Goal: Transaction & Acquisition: Purchase product/service

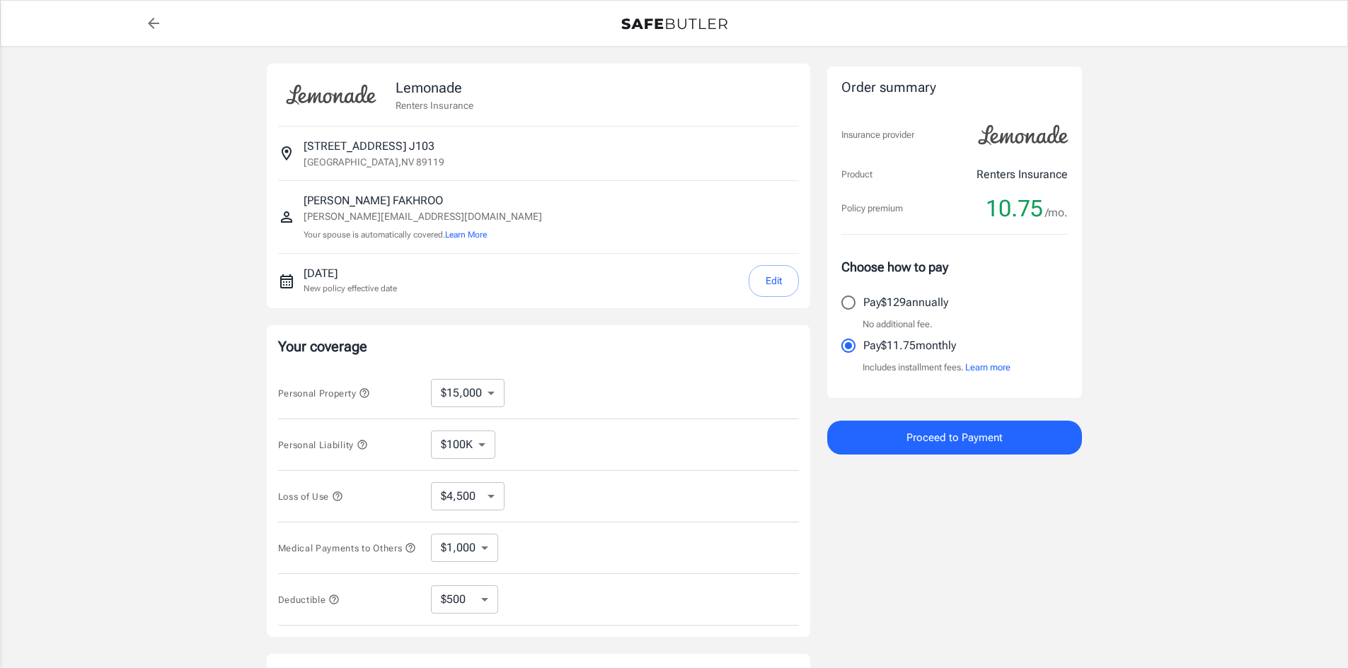
select select "15000"
select select "500"
click at [1181, 439] on div "Lemonade Renters Insurance 3770 UINVERSITY CENTER DR APT J103 J103 [GEOGRAPHIC_…" at bounding box center [674, 423] width 1348 height 753
click at [954, 438] on span "Proceed to Payment" at bounding box center [954, 438] width 96 height 18
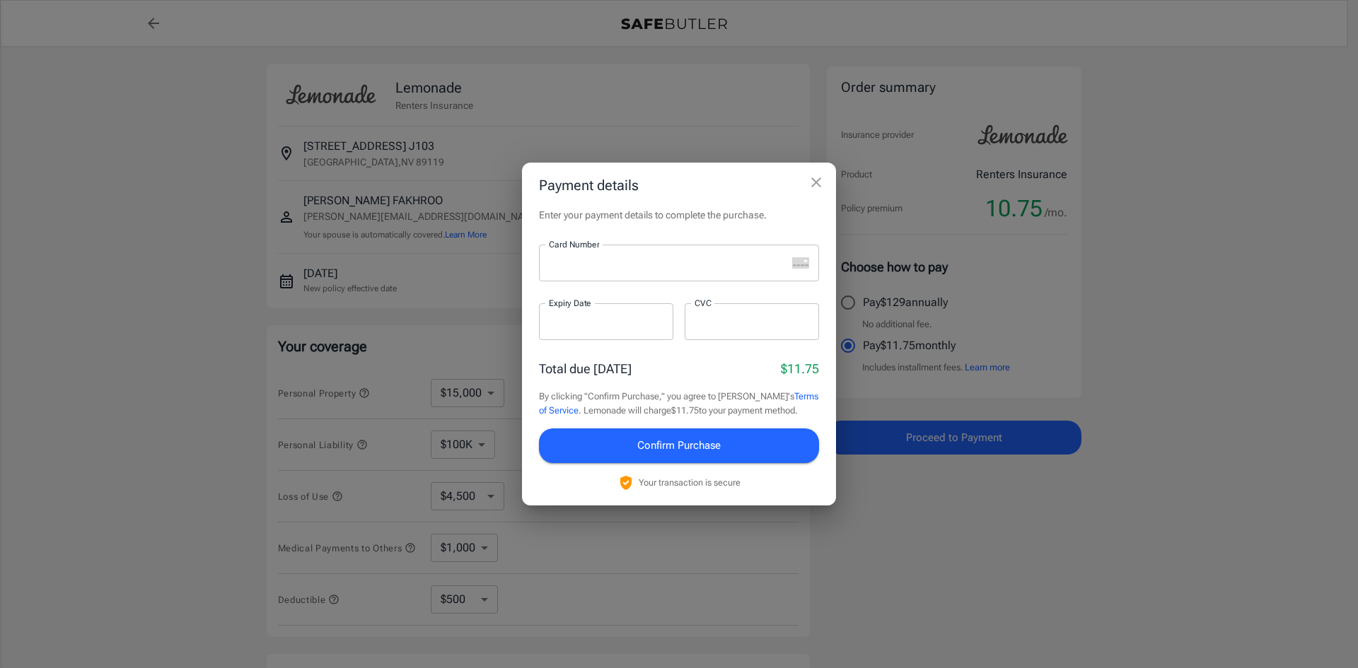
click at [1162, 439] on div "Payment details Enter your payment details to complete the purchase. Card Numbe…" at bounding box center [679, 334] width 1358 height 668
click at [1149, 318] on div "Payment details Enter your payment details to complete the purchase. Card Numbe…" at bounding box center [679, 334] width 1358 height 668
click at [601, 316] on iframe at bounding box center [606, 322] width 115 height 13
click at [713, 335] on div at bounding box center [752, 321] width 134 height 37
click at [695, 444] on span "Confirm Purchase" at bounding box center [678, 445] width 83 height 18
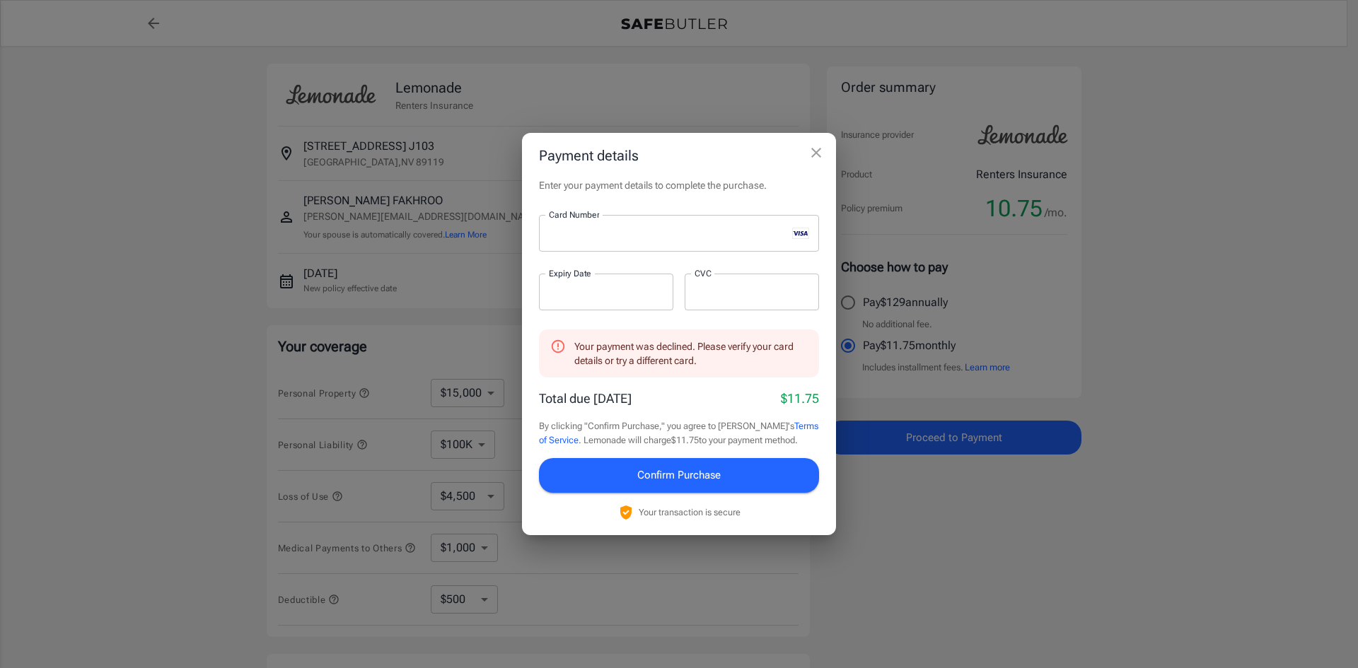
click at [557, 349] on icon at bounding box center [558, 347] width 16 height 16
click at [707, 477] on span "Confirm Purchase" at bounding box center [678, 475] width 83 height 18
click at [821, 150] on icon "close" at bounding box center [816, 152] width 17 height 17
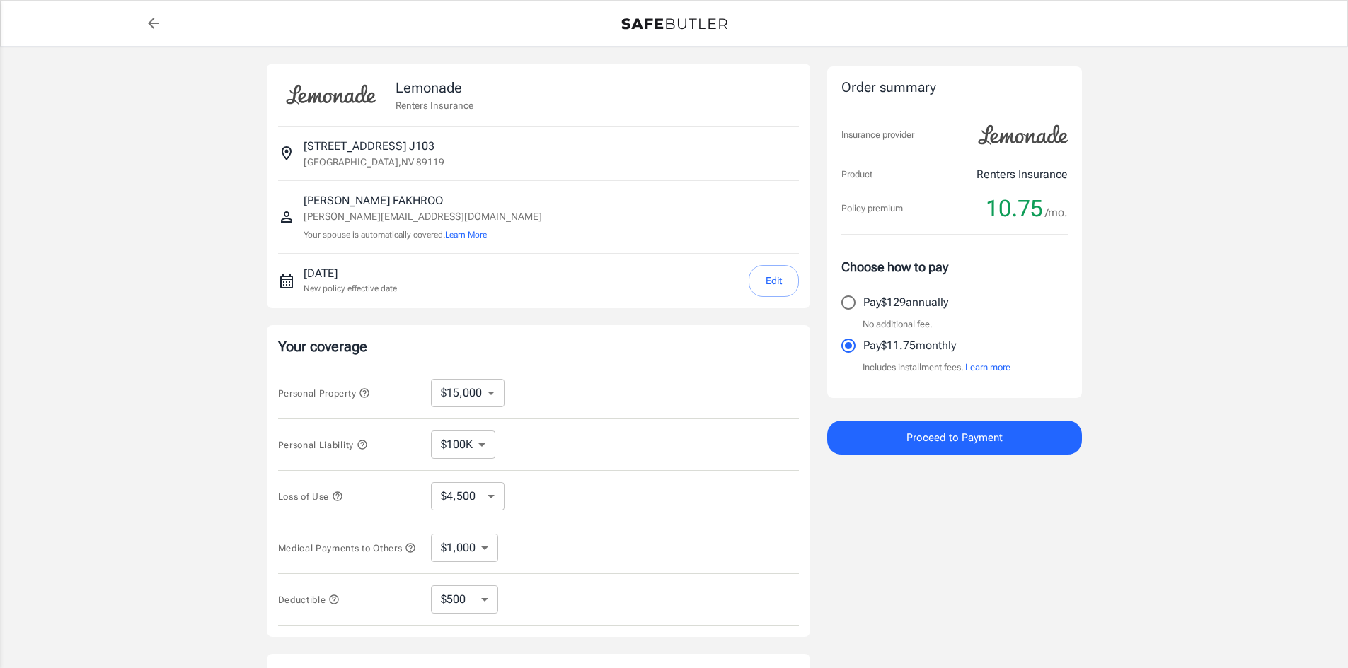
drag, startPoint x: 1000, startPoint y: 617, endPoint x: 944, endPoint y: 620, distance: 55.2
click at [1000, 617] on div "Order summary Insurance provider Product Renters Insurance Policy premium 10.75…" at bounding box center [954, 423] width 255 height 719
click at [998, 567] on div "Order summary Insurance provider Product Renters Insurance Policy premium 10.75…" at bounding box center [954, 423] width 255 height 719
click at [1054, 591] on div "Order summary Insurance provider Product Renters Insurance Policy premium 10.75…" at bounding box center [954, 423] width 255 height 719
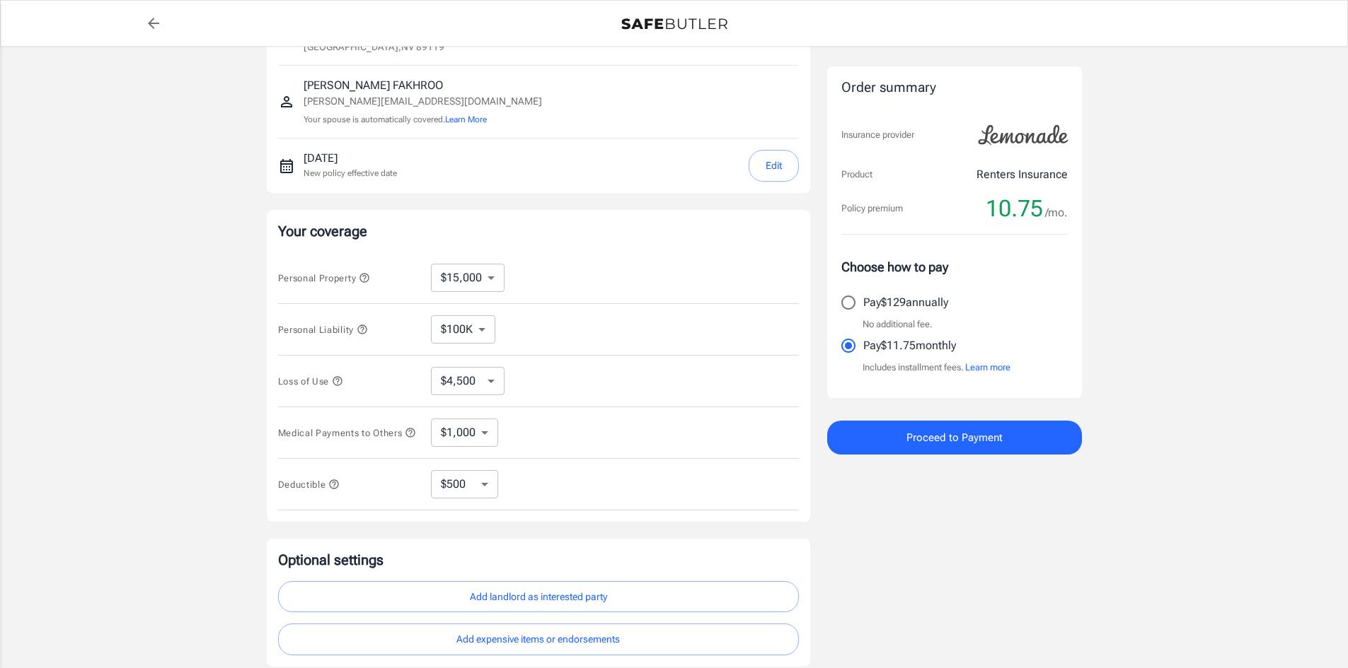
scroll to position [236, 0]
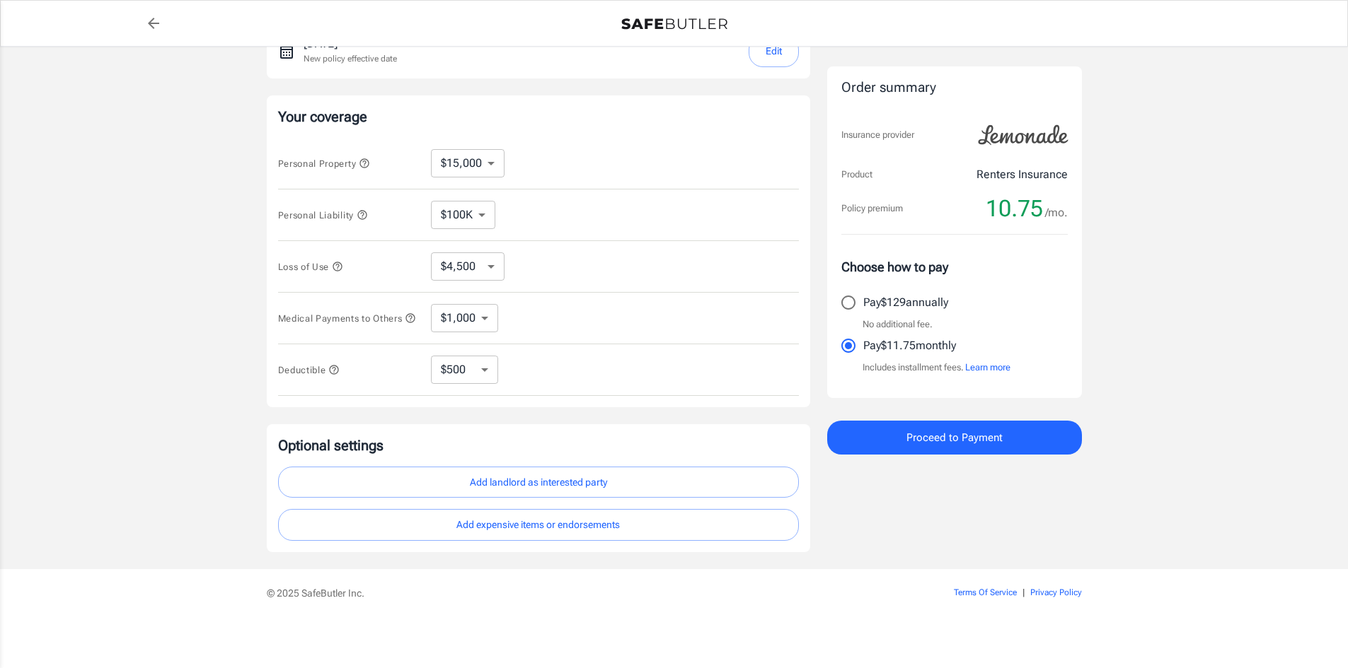
click at [485, 373] on select "$250 $500 $1,000 $2,500" at bounding box center [464, 370] width 67 height 28
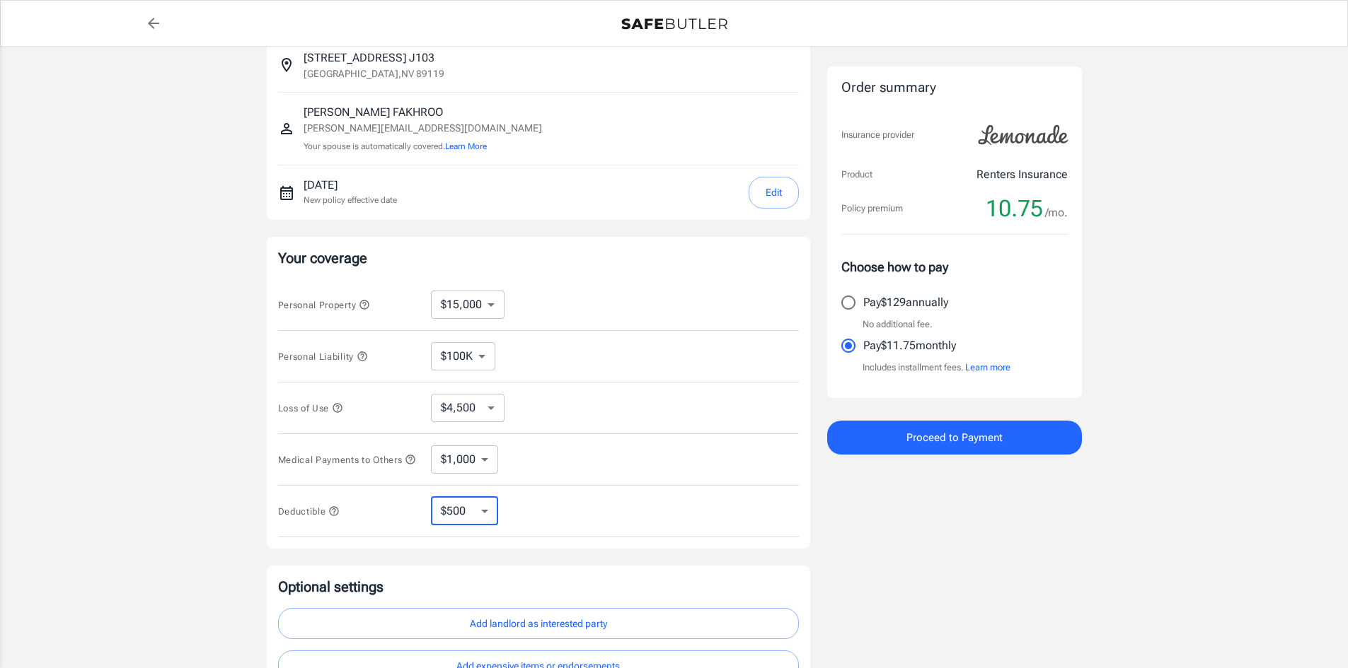
scroll to position [0, 0]
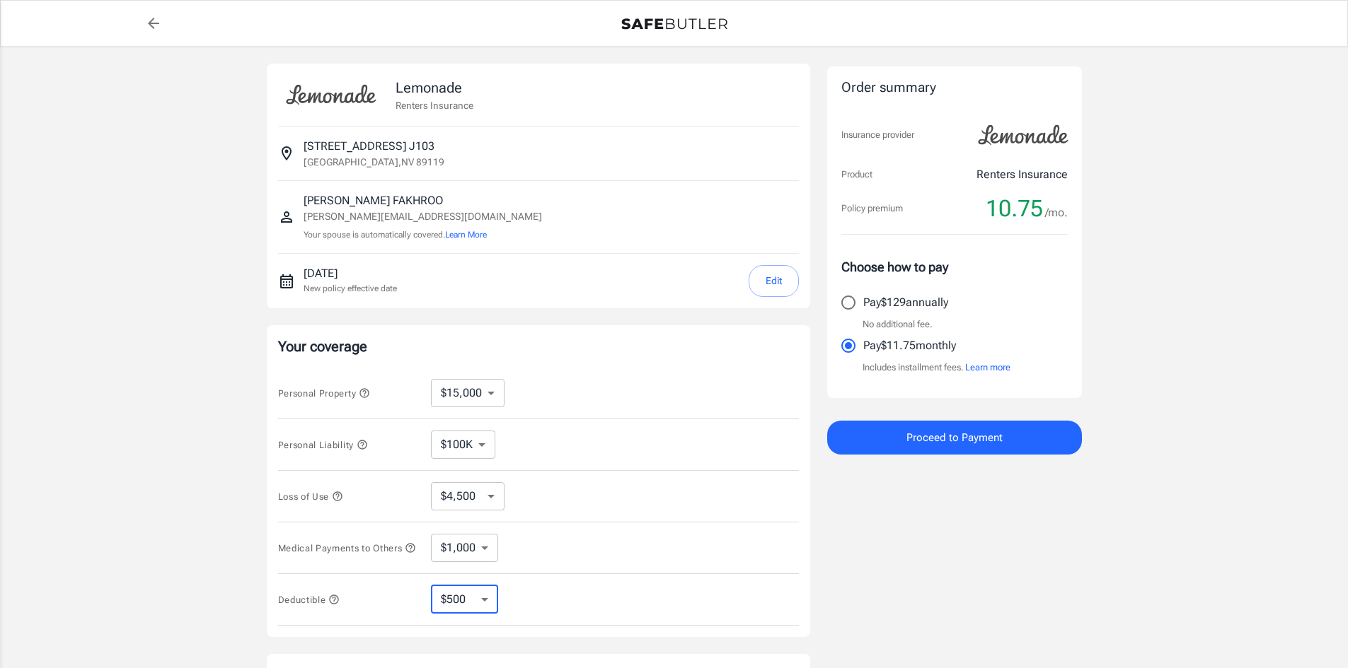
click at [1166, 539] on div "Lemonade Renters Insurance 3770 UINVERSITY CENTER DR APT J103 J103 [GEOGRAPHIC_…" at bounding box center [674, 423] width 1348 height 753
click at [78, 185] on div "Lemonade Renters Insurance 3770 UINVERSITY CENTER DR APT J103 J103 [GEOGRAPHIC_…" at bounding box center [674, 423] width 1348 height 753
click at [1126, 396] on div "Lemonade Renters Insurance 3770 UINVERSITY CENTER DR APT J103 J103 [GEOGRAPHIC_…" at bounding box center [674, 423] width 1348 height 753
click at [117, 301] on div "Lemonade Renters Insurance 3770 UINVERSITY CENTER DR APT J103 J103 [GEOGRAPHIC_…" at bounding box center [674, 423] width 1348 height 753
click at [954, 440] on span "Proceed to Payment" at bounding box center [954, 438] width 96 height 18
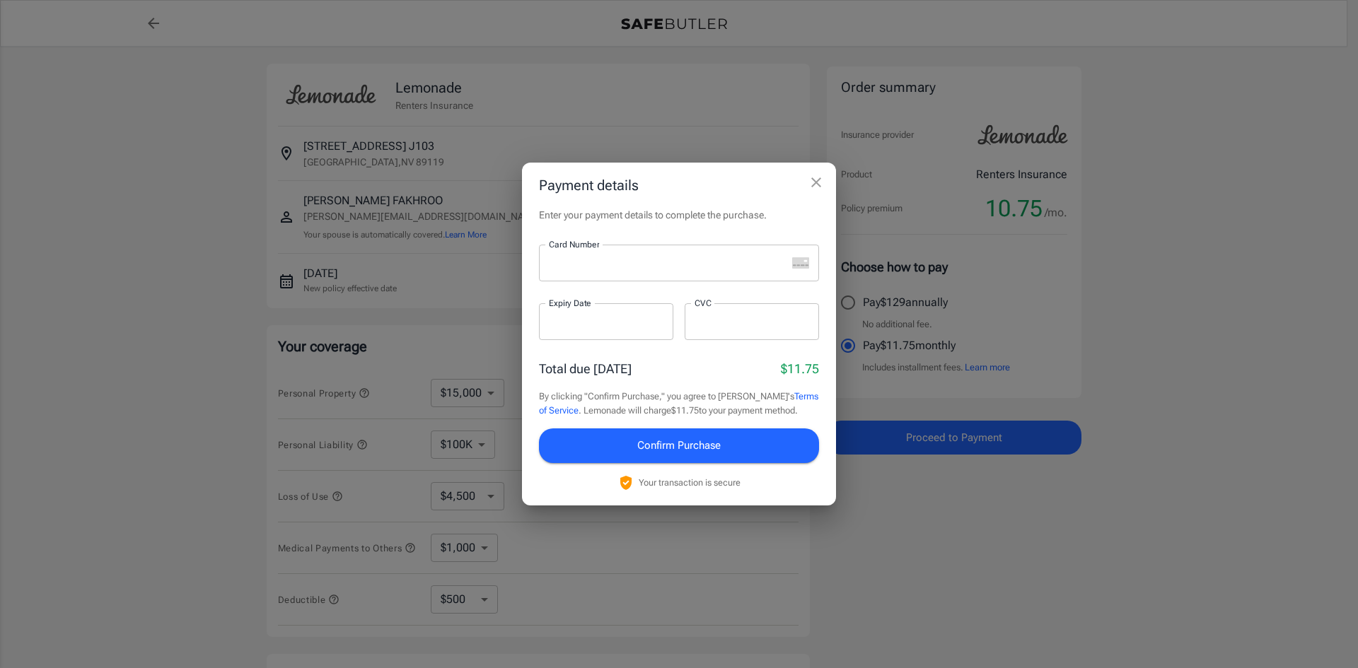
click at [797, 262] on rect "unknown" at bounding box center [800, 262] width 17 height 11
click at [816, 181] on icon "close" at bounding box center [816, 182] width 17 height 17
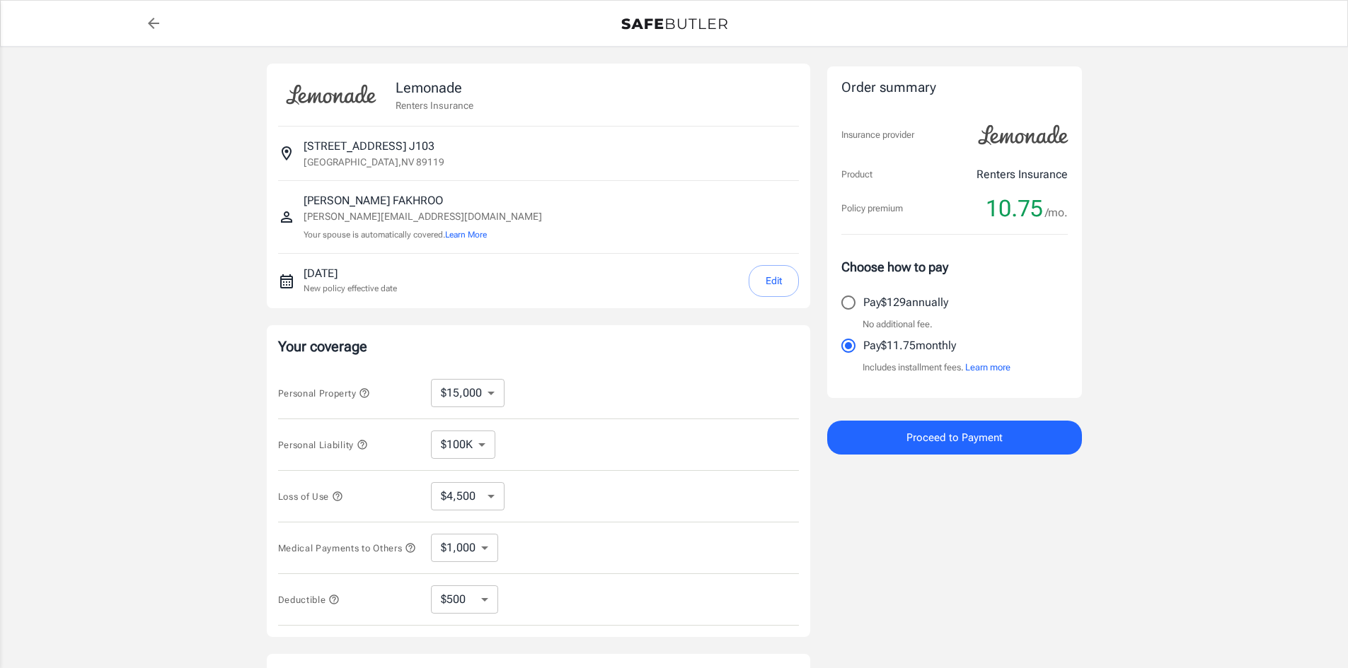
click at [495, 393] on select "$10,000 $15,000 $20,000 $25,000 $30,000 $40,000 $50,000 $100K $150K $200K $250K" at bounding box center [468, 393] width 74 height 28
click at [189, 192] on div "Lemonade Renters Insurance 3770 UINVERSITY CENTER DR APT J103 J103 [GEOGRAPHIC_…" at bounding box center [674, 423] width 1348 height 753
click at [1205, 381] on div "Lemonade Renters Insurance 3770 UINVERSITY CENTER DR APT J103 J103 [GEOGRAPHIC_…" at bounding box center [674, 423] width 1348 height 753
click at [943, 444] on span "Proceed to Payment" at bounding box center [954, 438] width 96 height 18
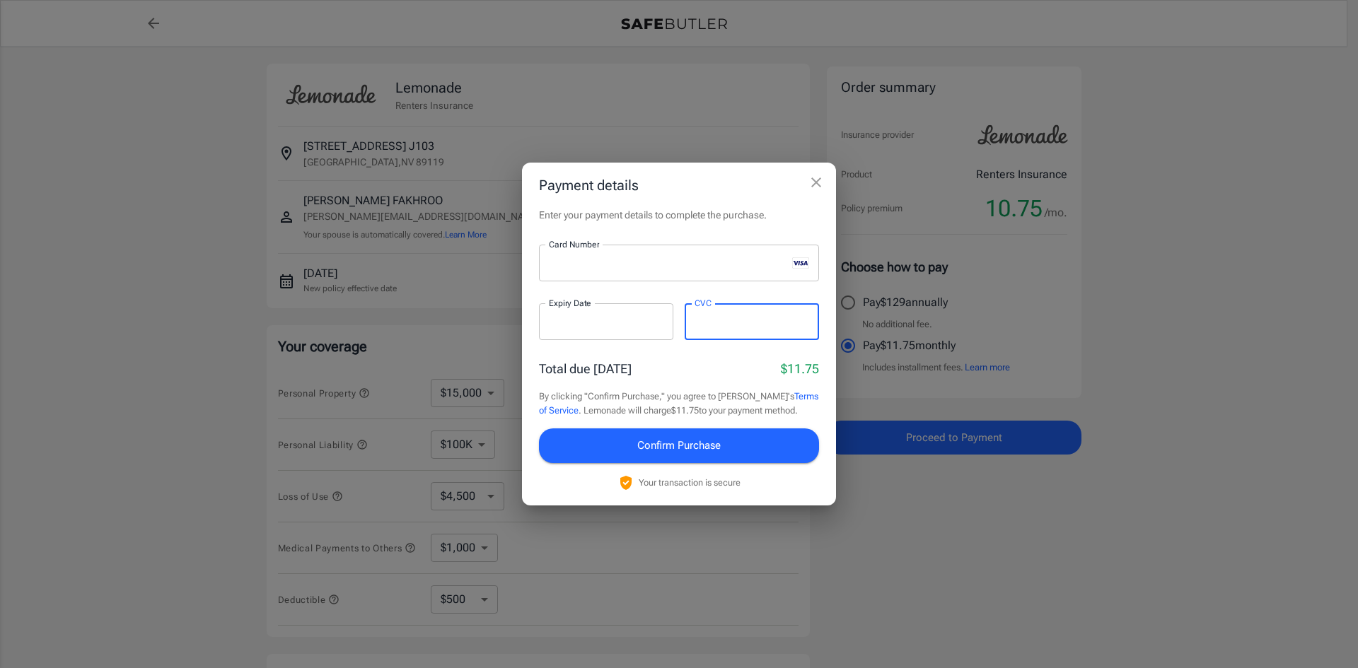
click at [818, 183] on icon "close" at bounding box center [816, 182] width 17 height 17
